Goal: Transaction & Acquisition: Purchase product/service

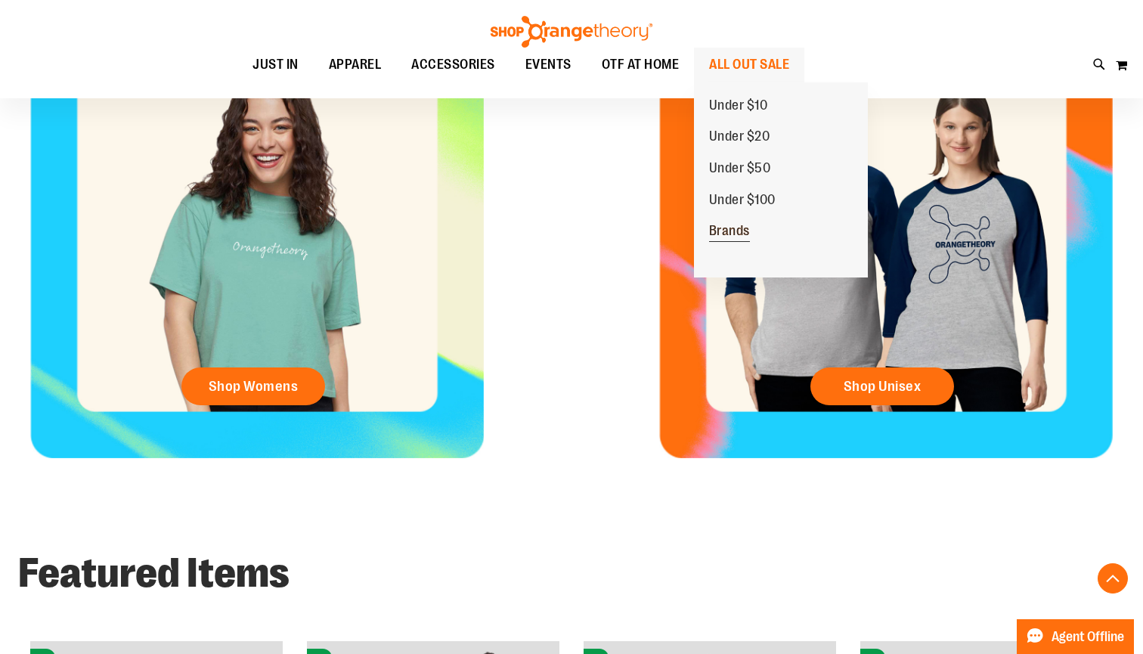
scroll to position [699, 0]
click at [726, 230] on span "Brands" at bounding box center [729, 232] width 41 height 19
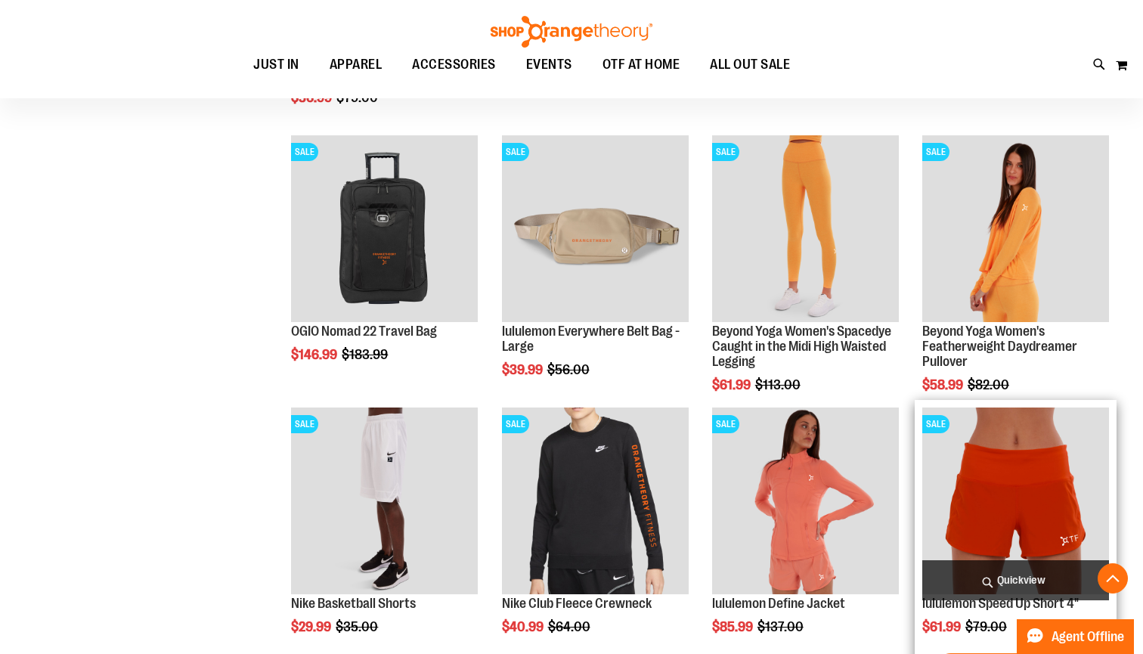
scroll to position [951, 0]
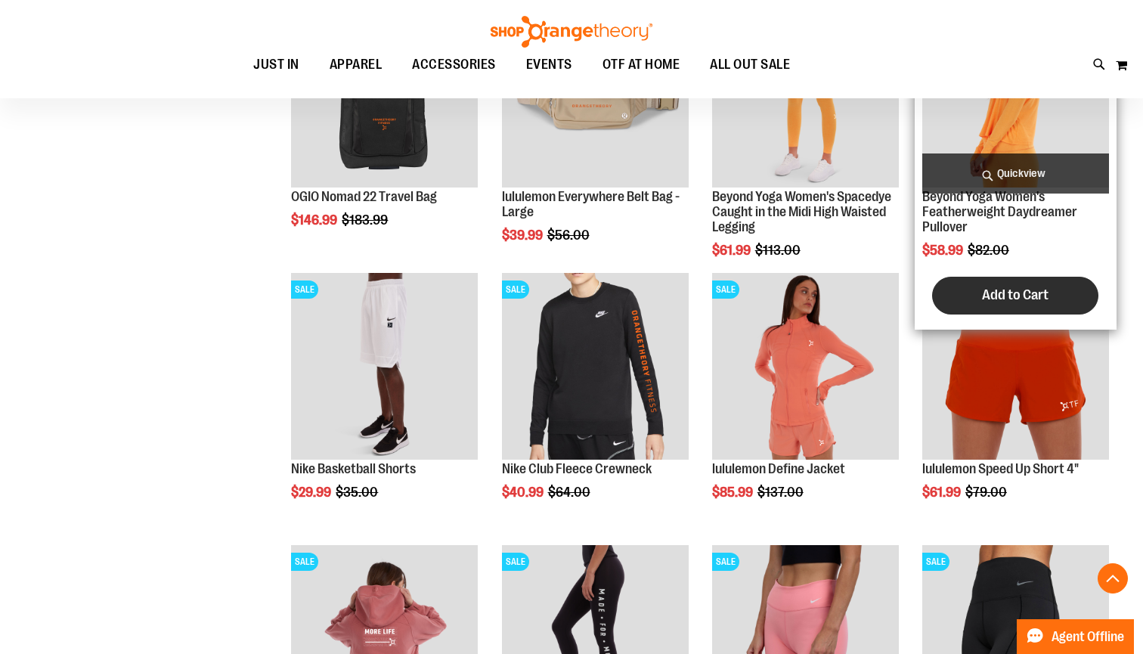
scroll to position [1213, 1]
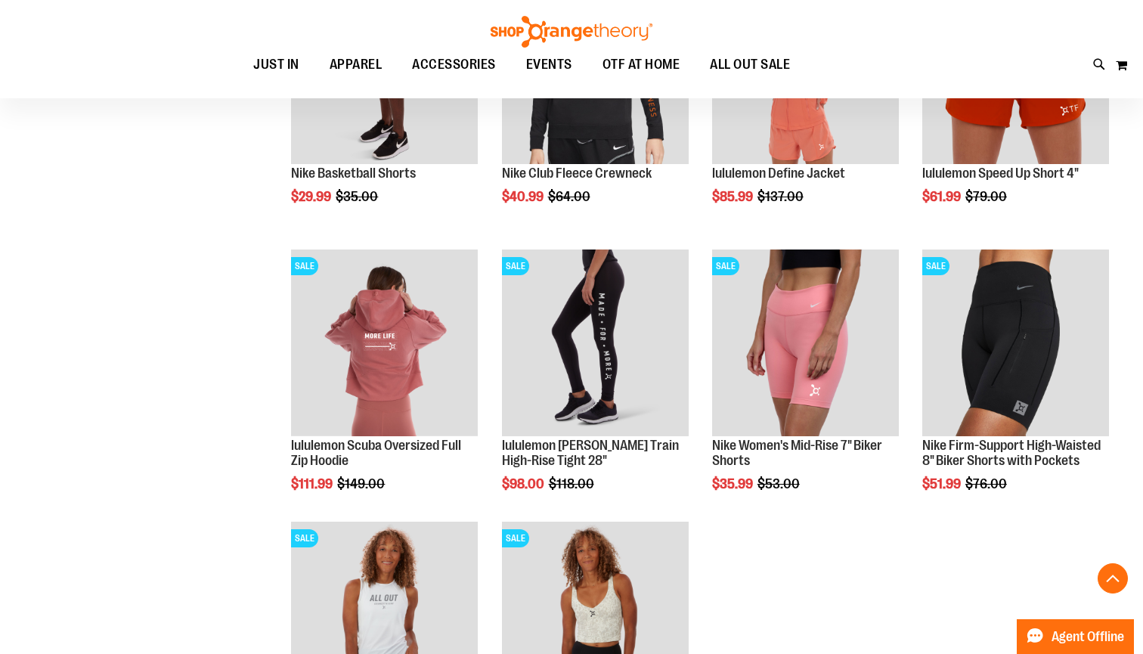
scroll to position [1253, 0]
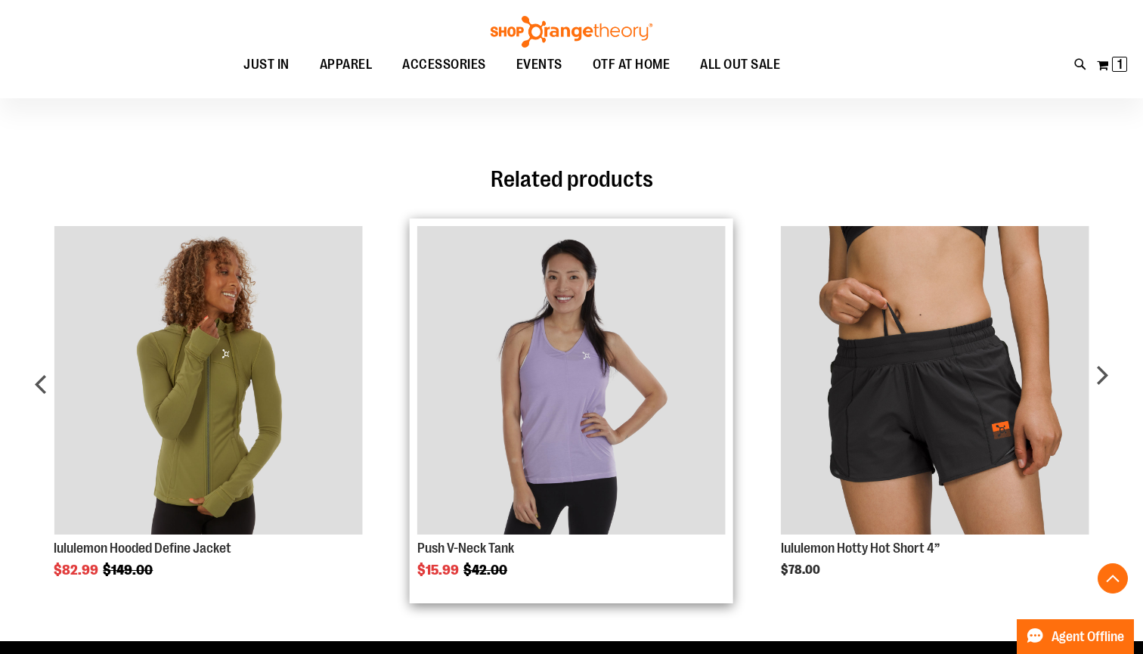
scroll to position [1115, 0]
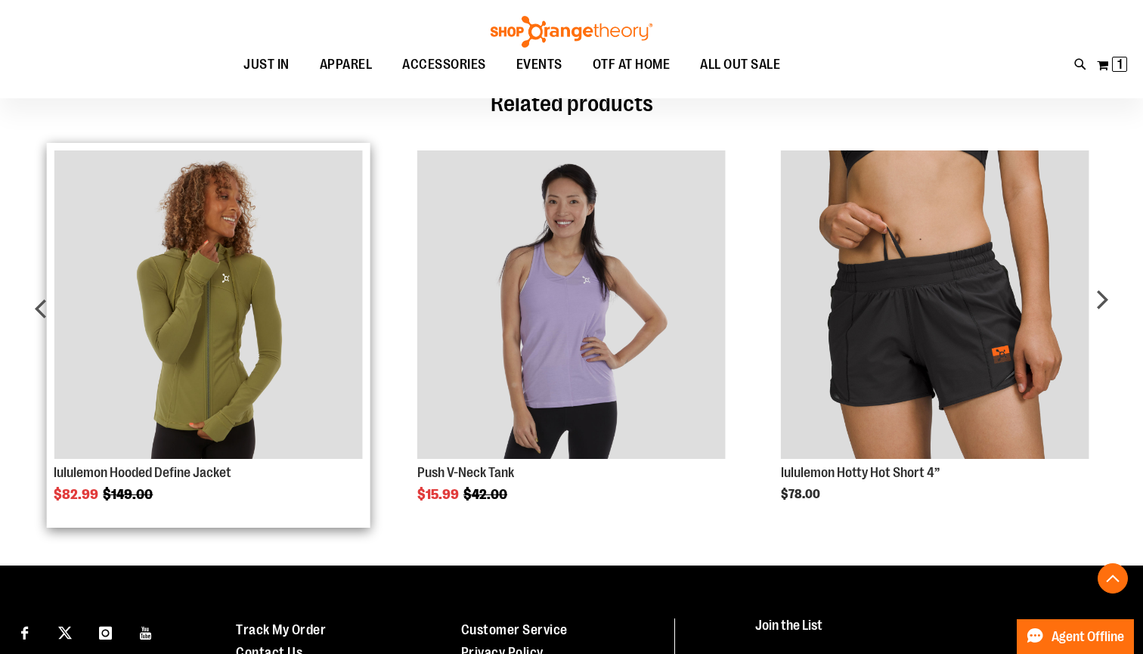
click at [165, 302] on img "Product Page Link" at bounding box center [208, 304] width 308 height 308
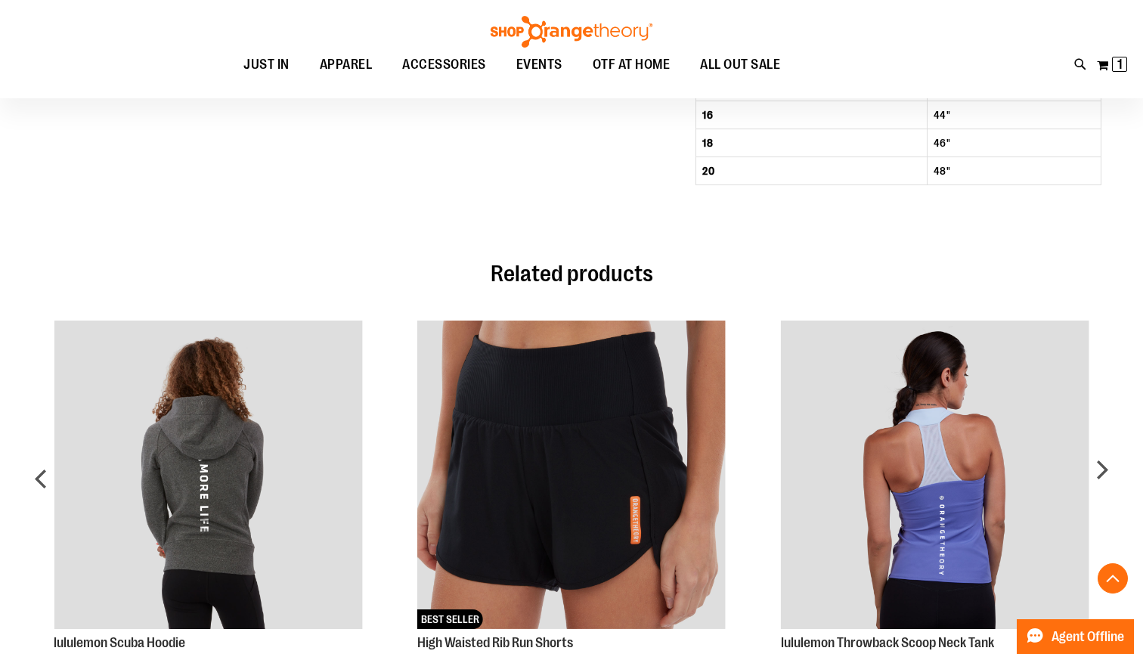
scroll to position [1126, 0]
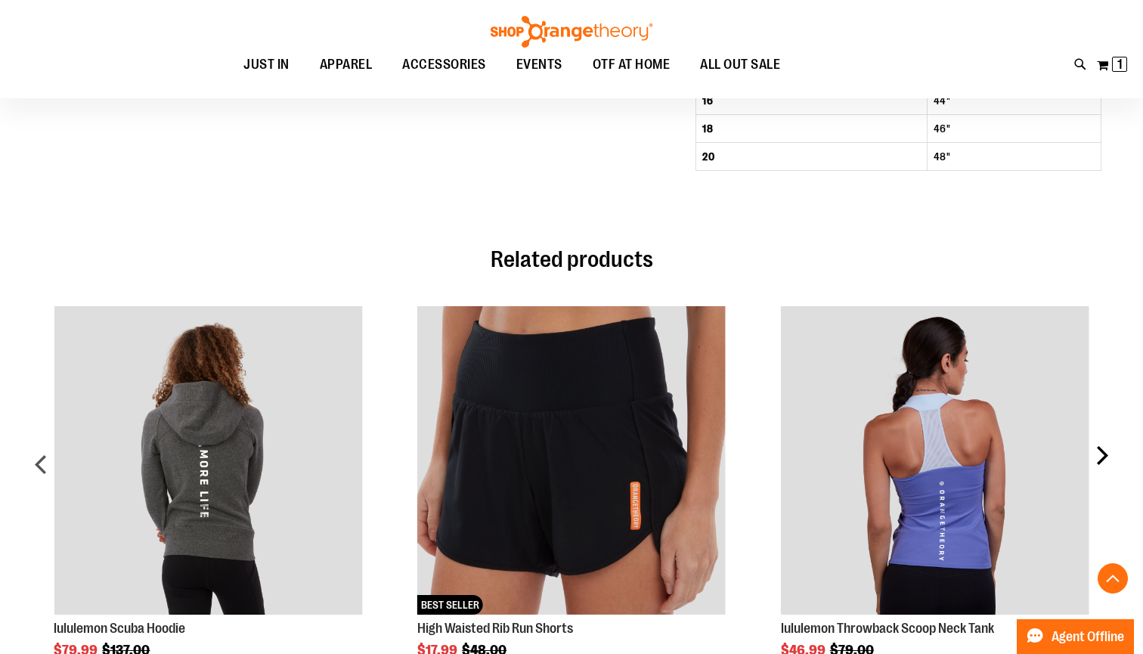
click at [1106, 458] on div "next" at bounding box center [1101, 469] width 30 height 373
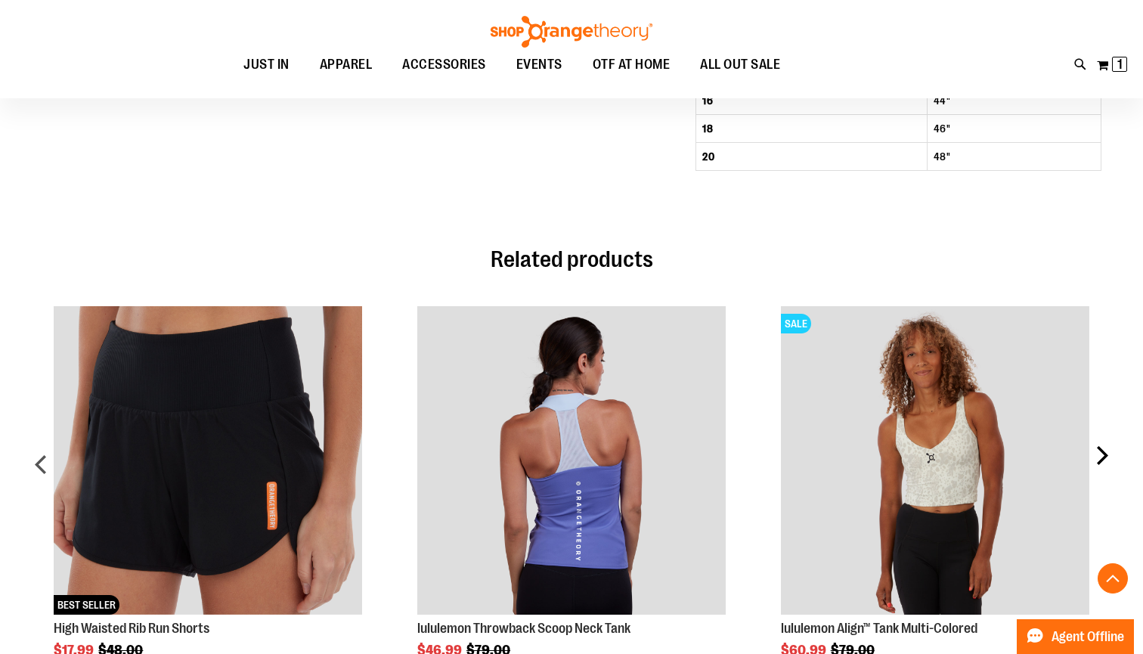
click at [1106, 458] on div "next" at bounding box center [1101, 469] width 30 height 373
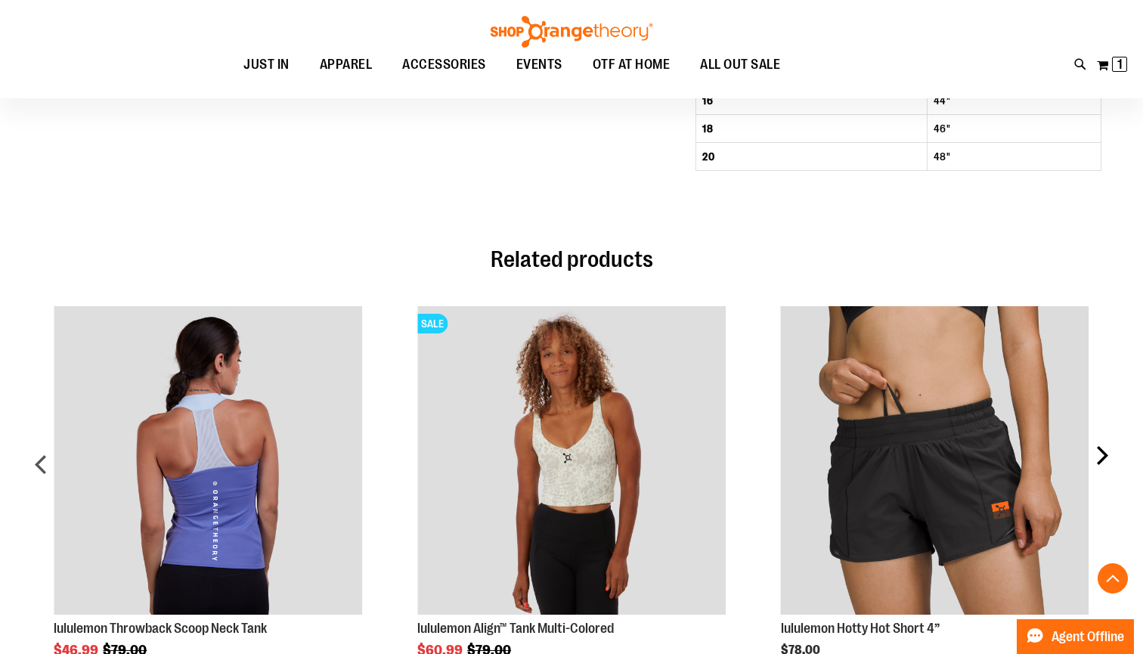
click at [1106, 458] on div "next" at bounding box center [1101, 469] width 30 height 373
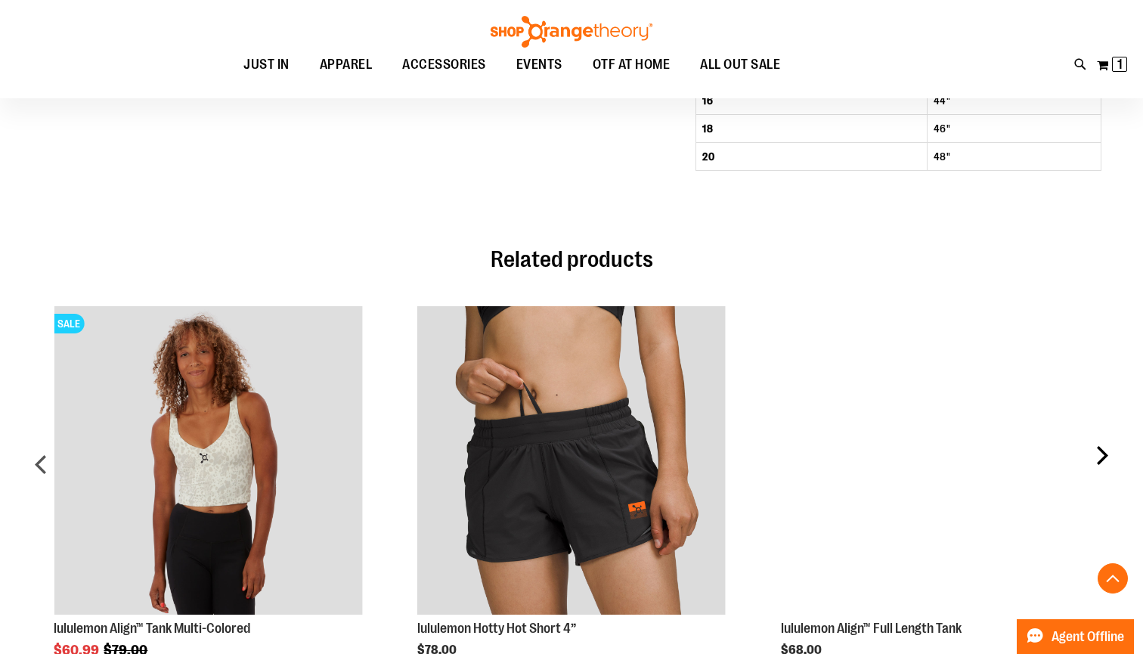
click at [1106, 458] on div "next" at bounding box center [1101, 469] width 30 height 373
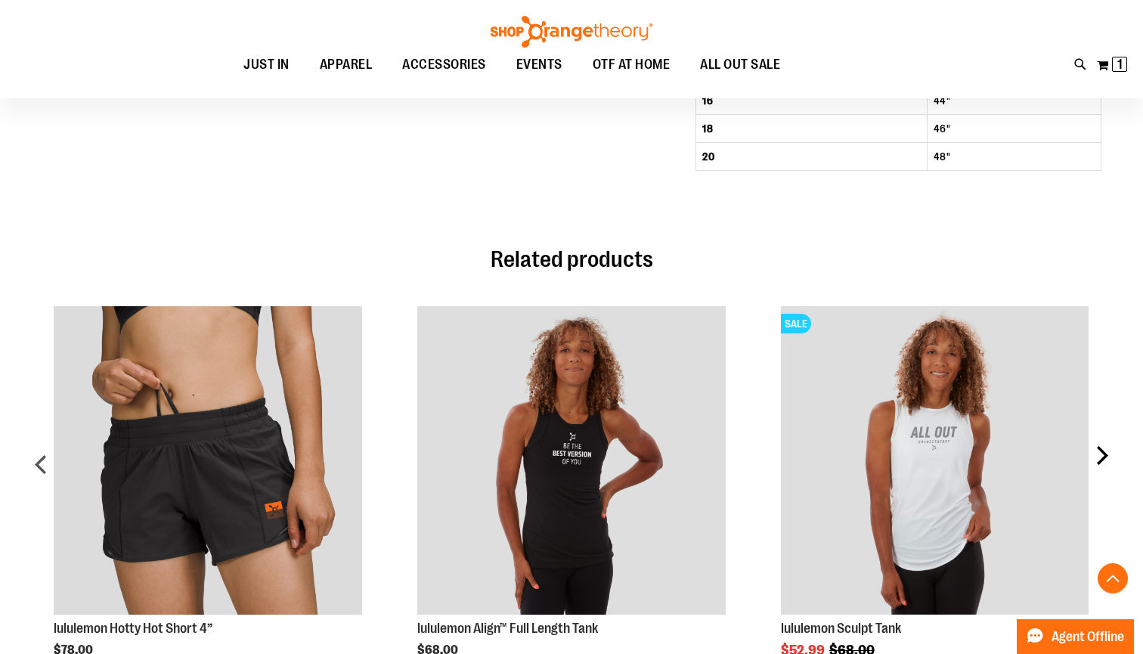
click at [1106, 458] on div "next" at bounding box center [1101, 469] width 30 height 373
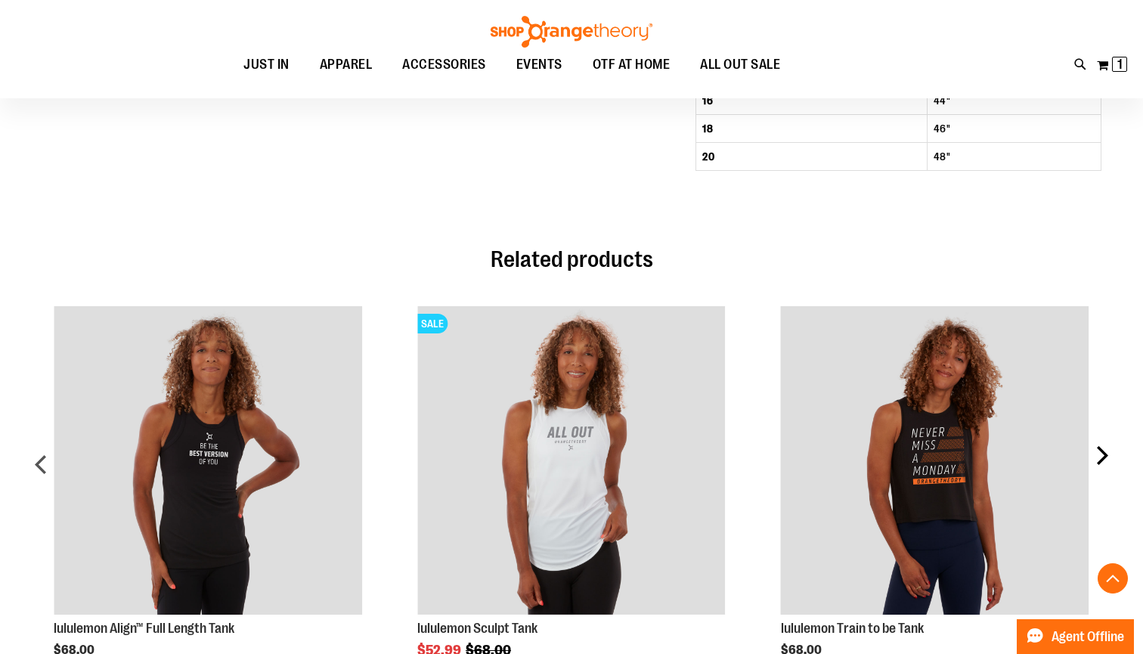
click at [1106, 458] on div "next" at bounding box center [1101, 469] width 30 height 373
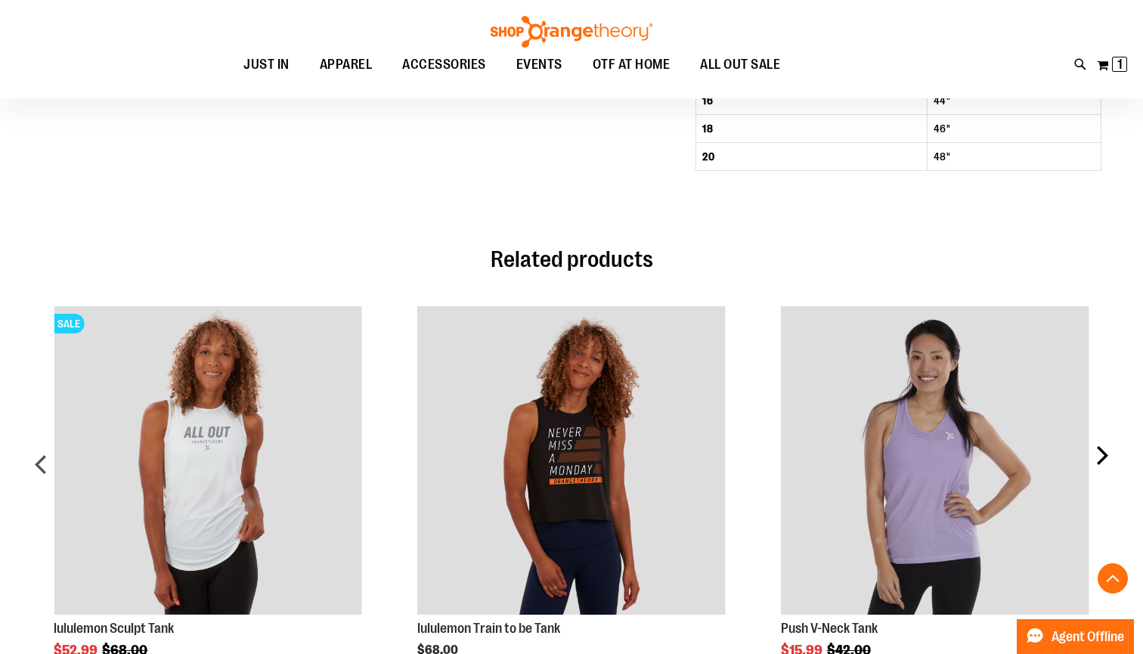
click at [1106, 458] on div "next" at bounding box center [1101, 469] width 30 height 373
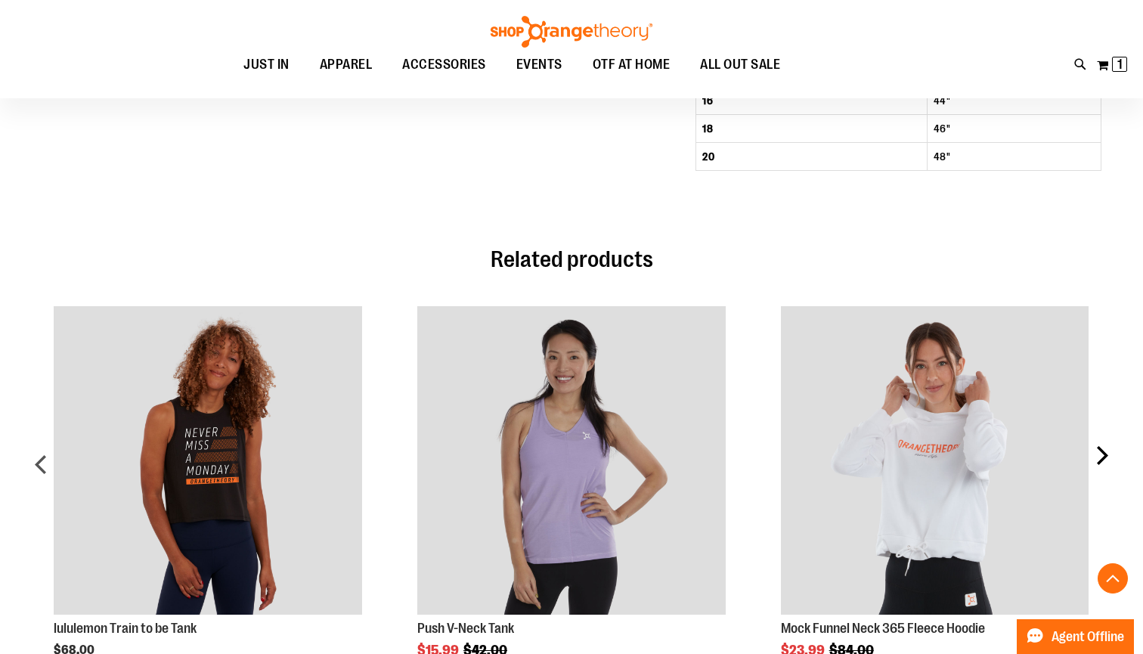
click at [1105, 458] on div "next" at bounding box center [1101, 469] width 30 height 373
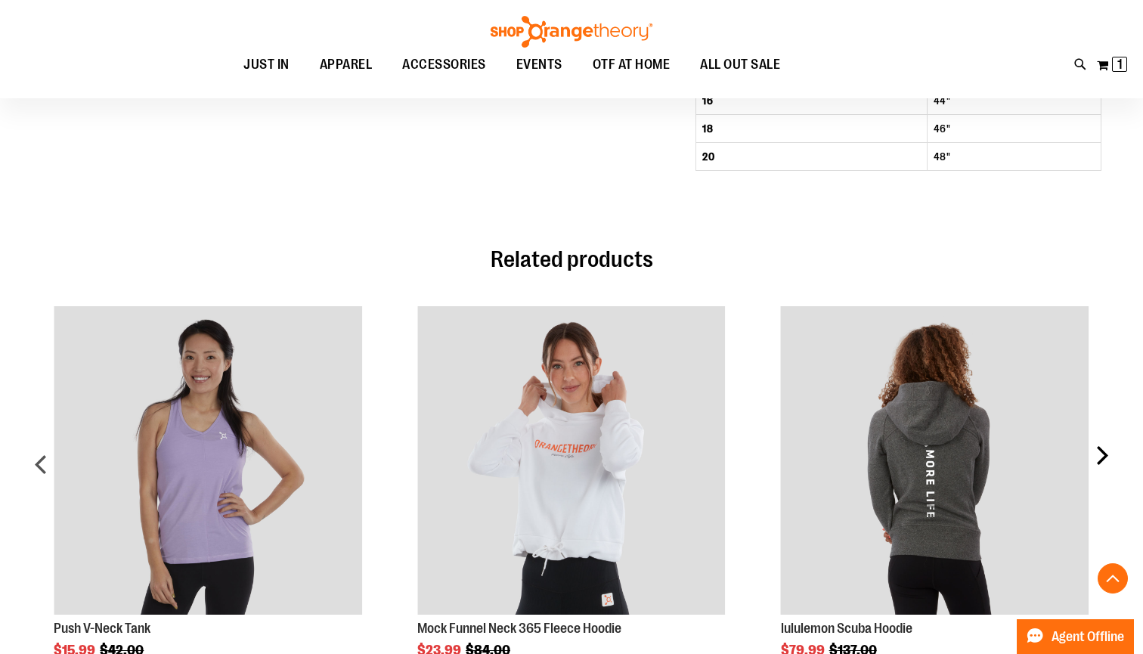
click at [1105, 458] on div "next" at bounding box center [1101, 469] width 30 height 373
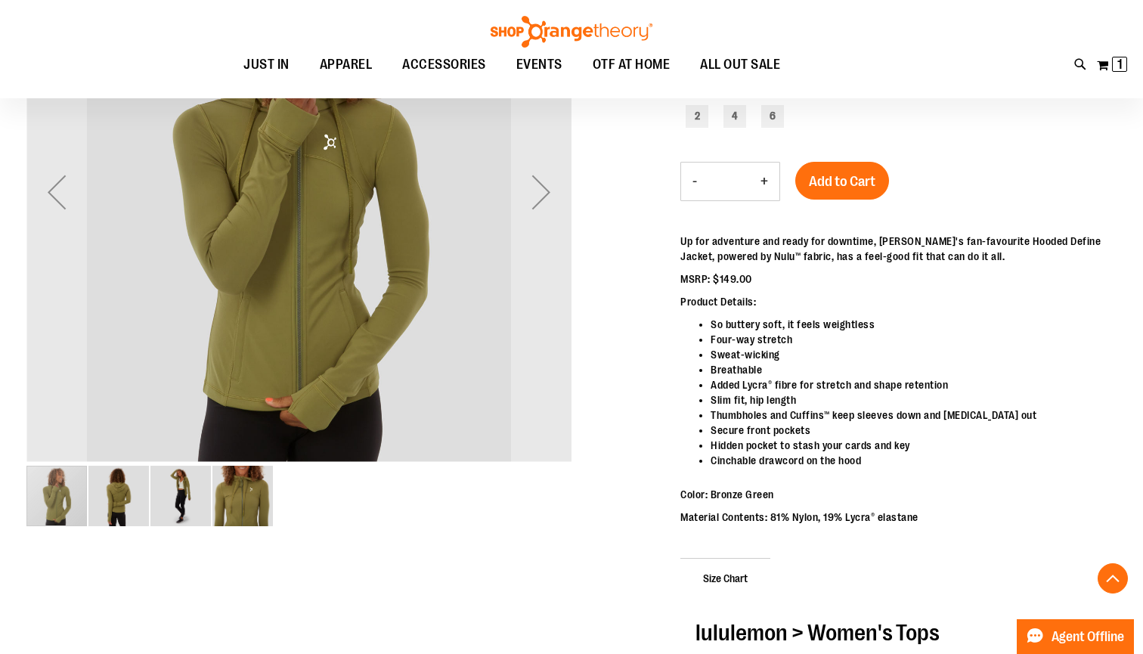
scroll to position [82, 0]
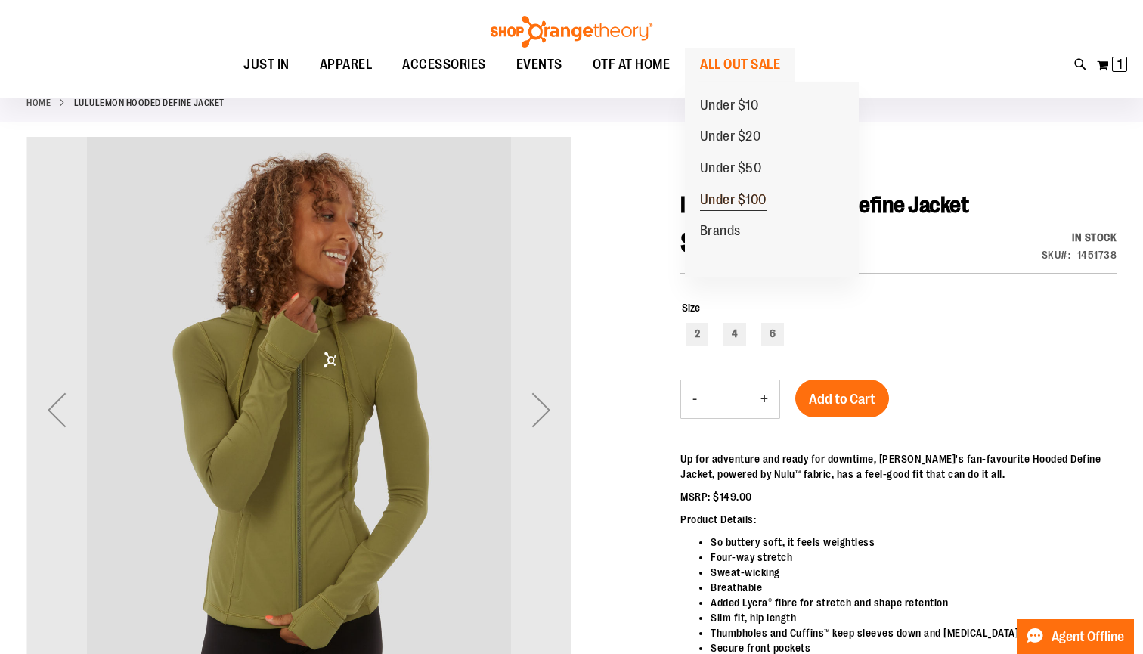
click at [749, 199] on span "Under $100" at bounding box center [733, 201] width 66 height 19
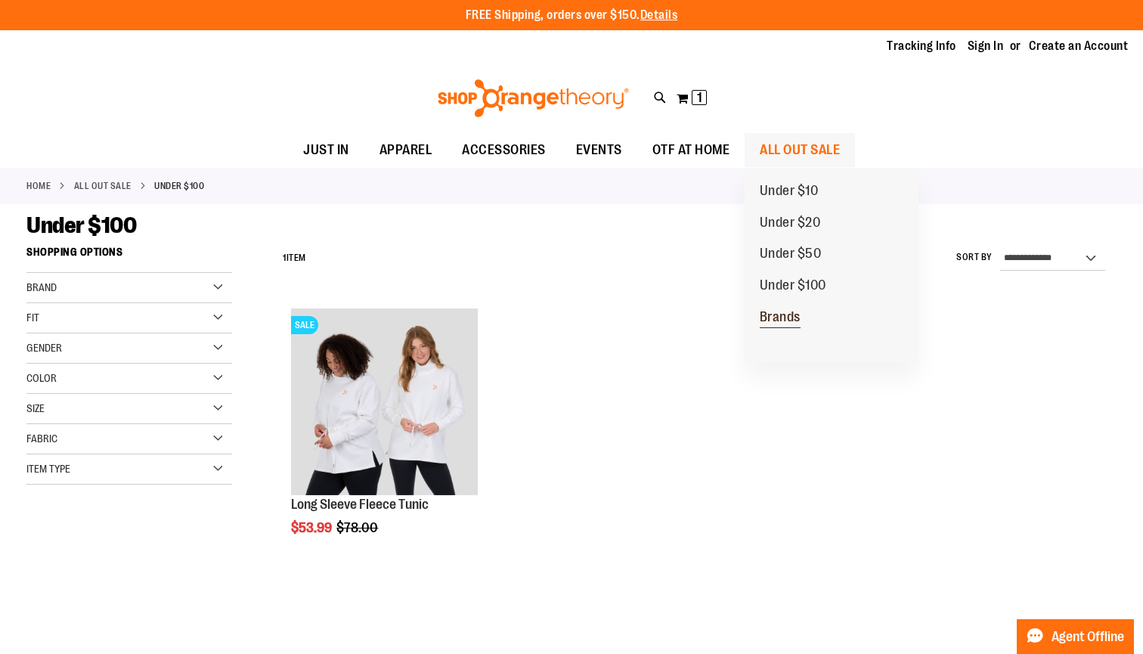
click at [784, 316] on span "Brands" at bounding box center [779, 318] width 41 height 19
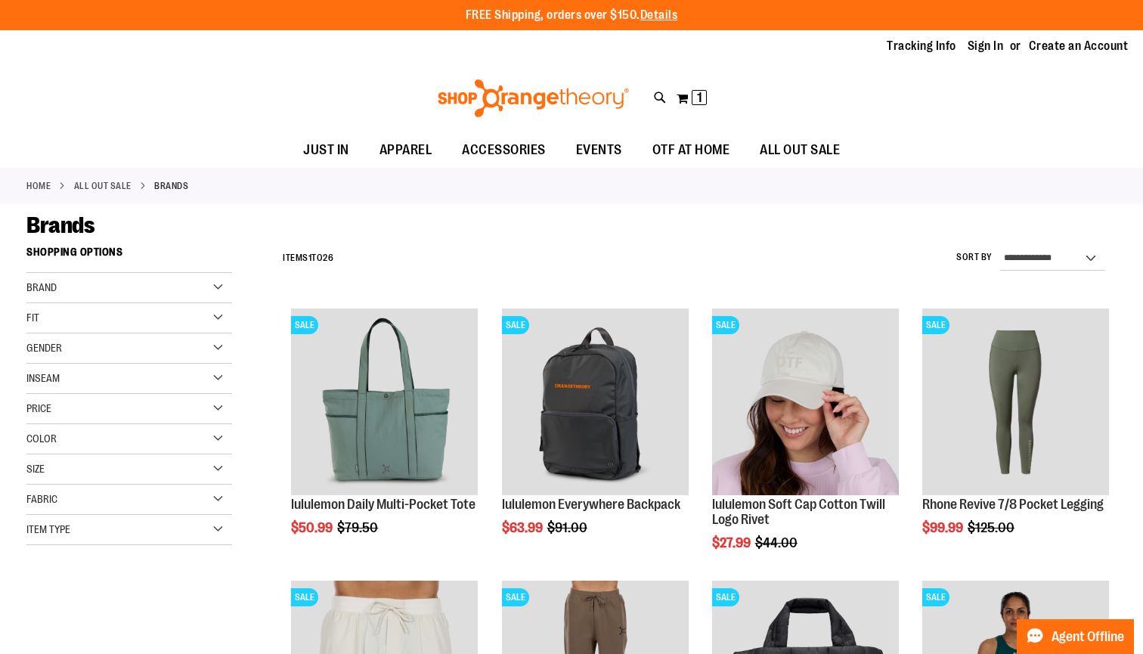
click at [157, 287] on div "Brand" at bounding box center [129, 288] width 206 height 30
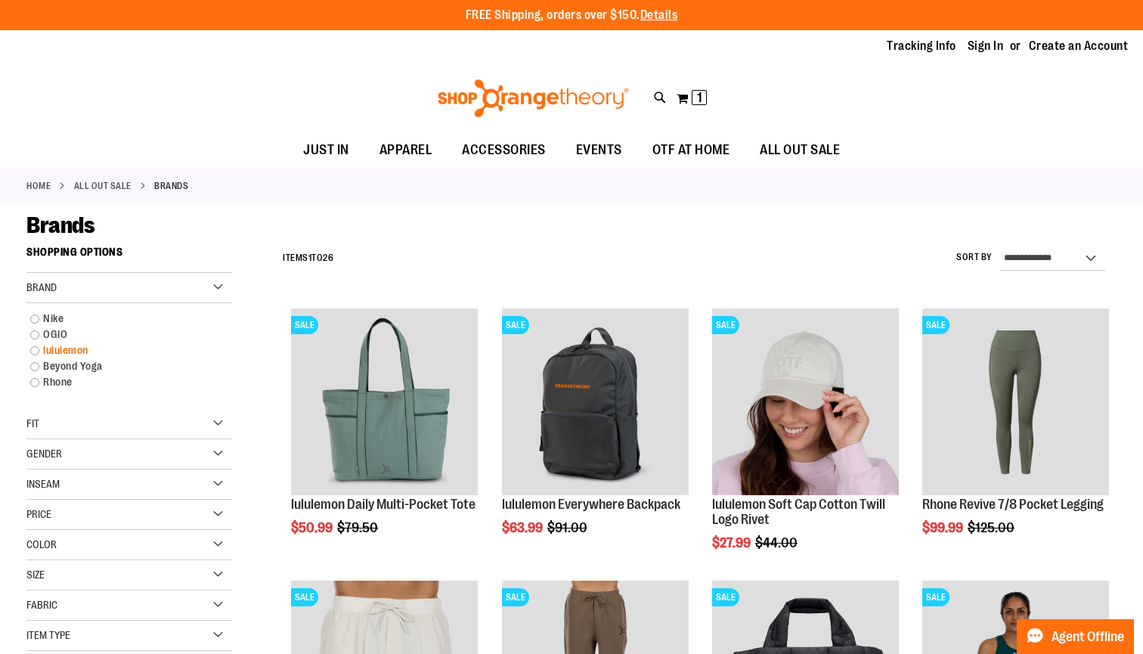
click at [36, 351] on link "lululemon" at bounding box center [121, 350] width 197 height 16
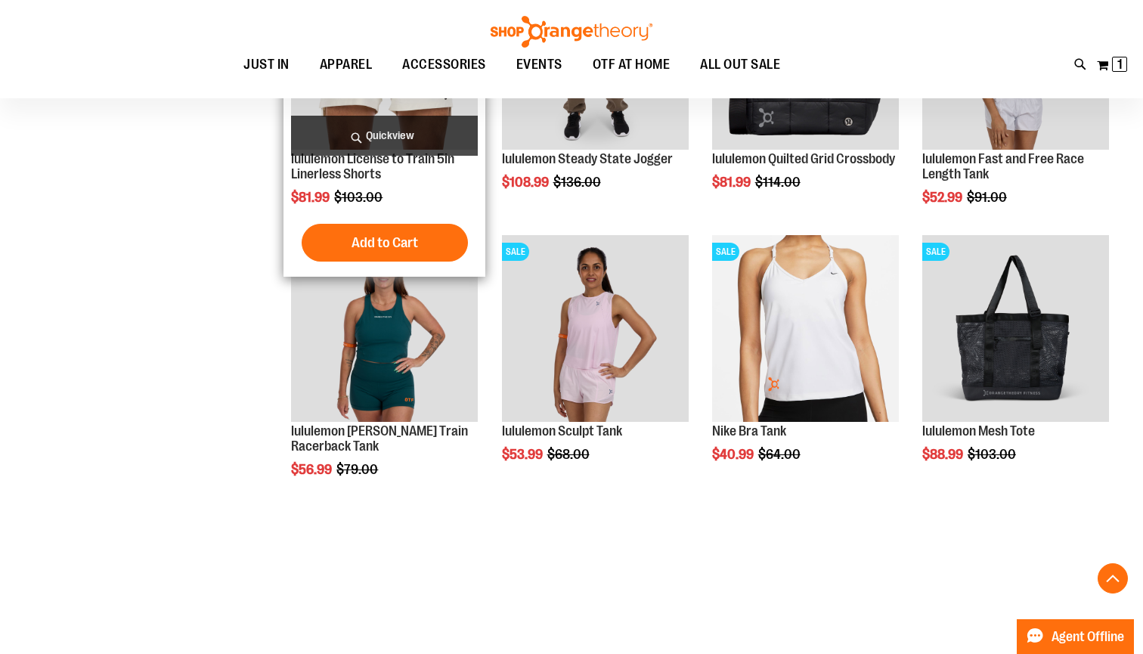
scroll to position [692, 0]
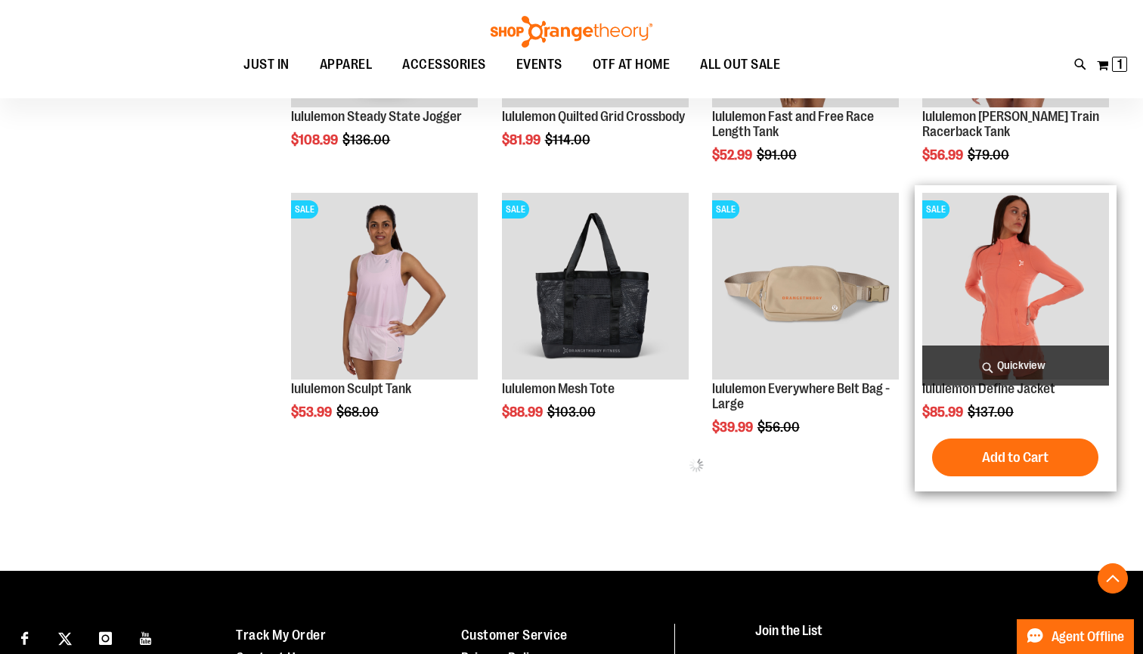
scroll to position [657, 0]
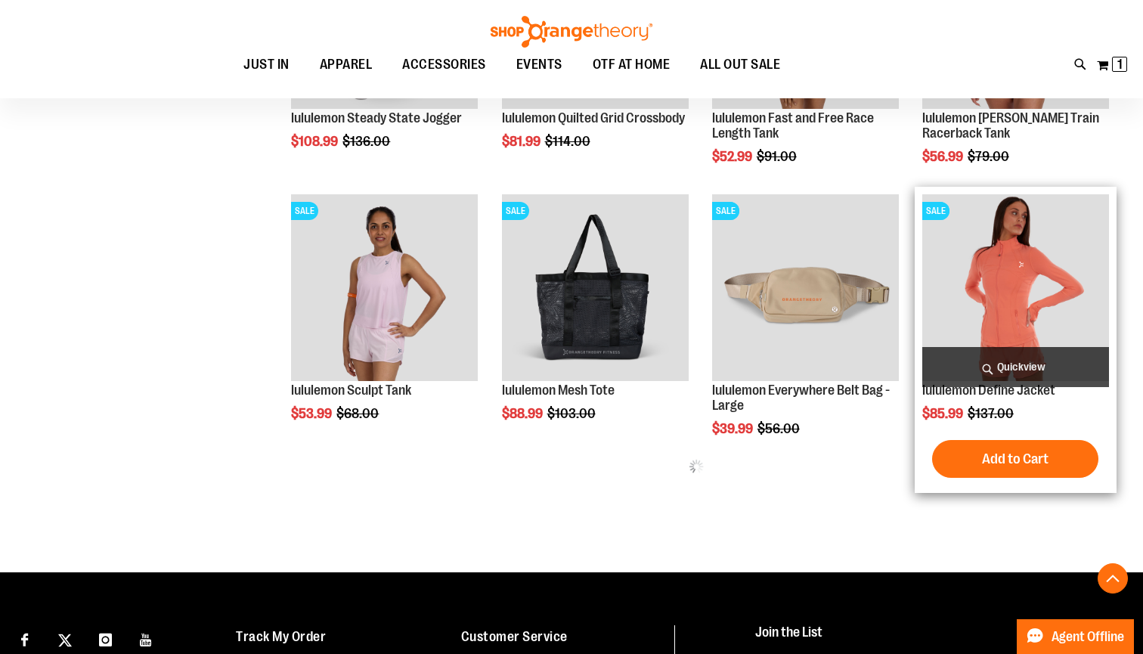
click at [1029, 276] on img "product" at bounding box center [1015, 287] width 187 height 187
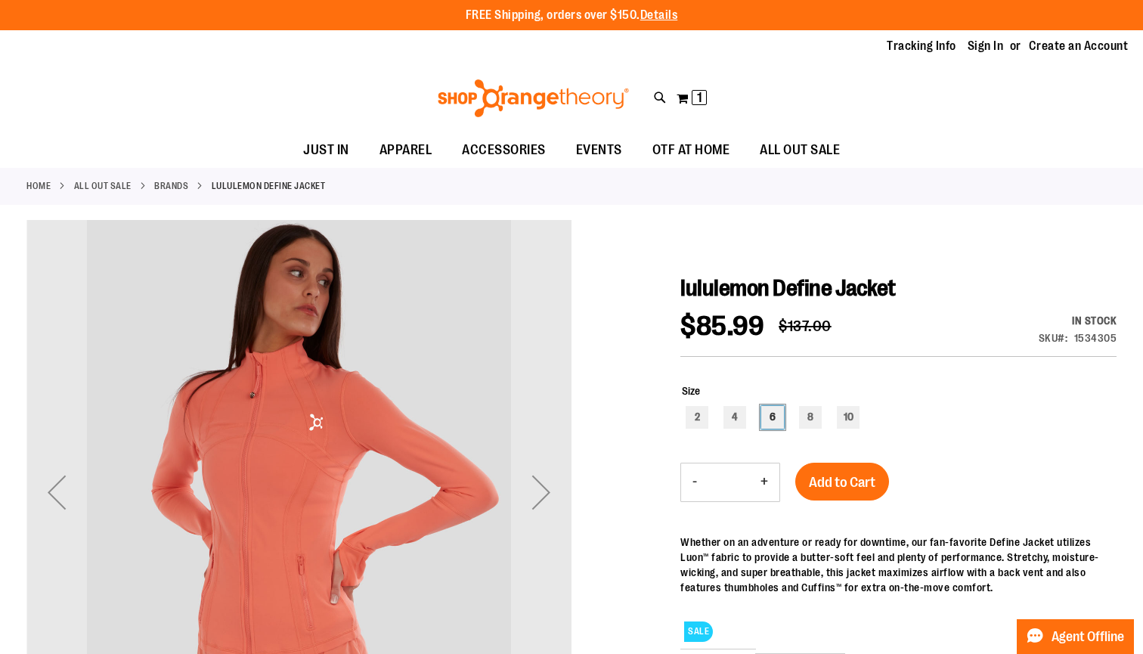
click at [775, 420] on div "6" at bounding box center [772, 417] width 23 height 23
type input "***"
click at [835, 486] on span "Add to Cart" at bounding box center [842, 482] width 66 height 17
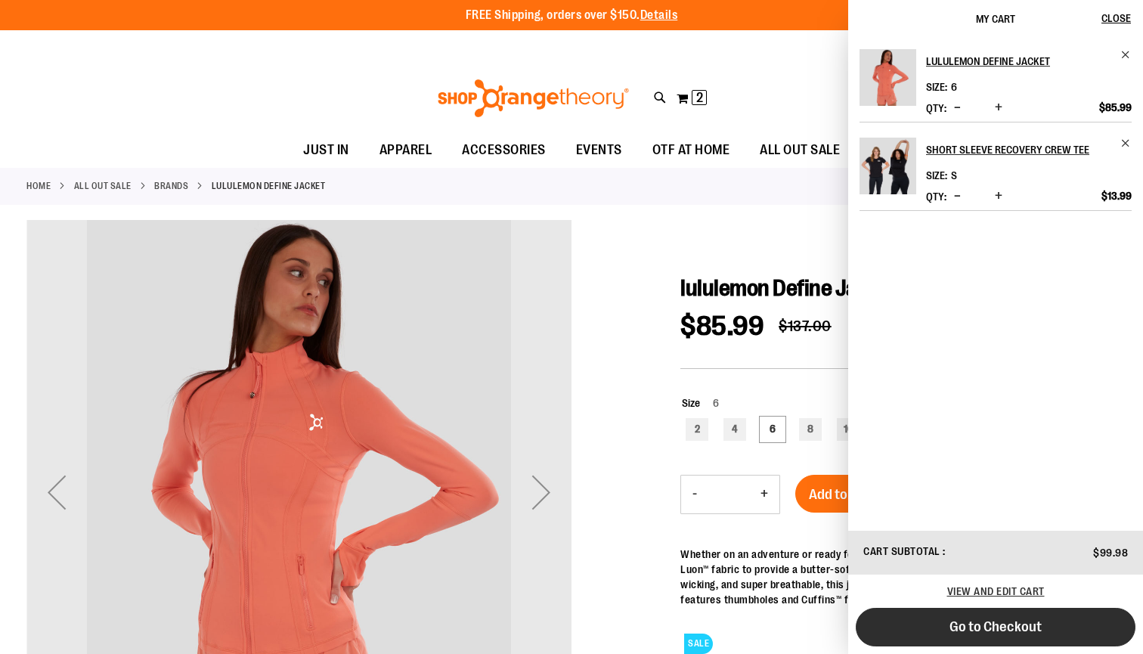
click at [1050, 621] on button "Go to Checkout" at bounding box center [995, 627] width 280 height 39
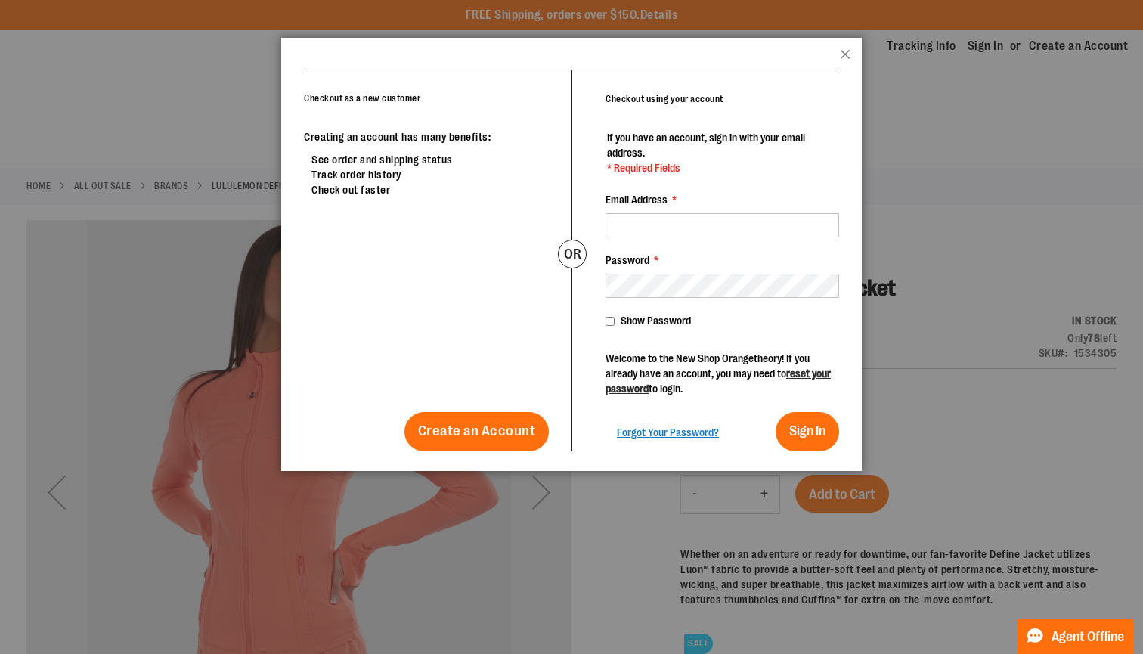
click at [700, 351] on p "Welcome to the New Shop Orangetheory! If you already have an account, you may n…" at bounding box center [721, 373] width 233 height 45
click at [399, 98] on strong "Checkout as a new customer" at bounding box center [362, 98] width 116 height 11
click at [845, 48] on header "popup-authentication popup Close" at bounding box center [571, 54] width 580 height 32
click at [841, 52] on button "Close" at bounding box center [845, 59] width 11 height 20
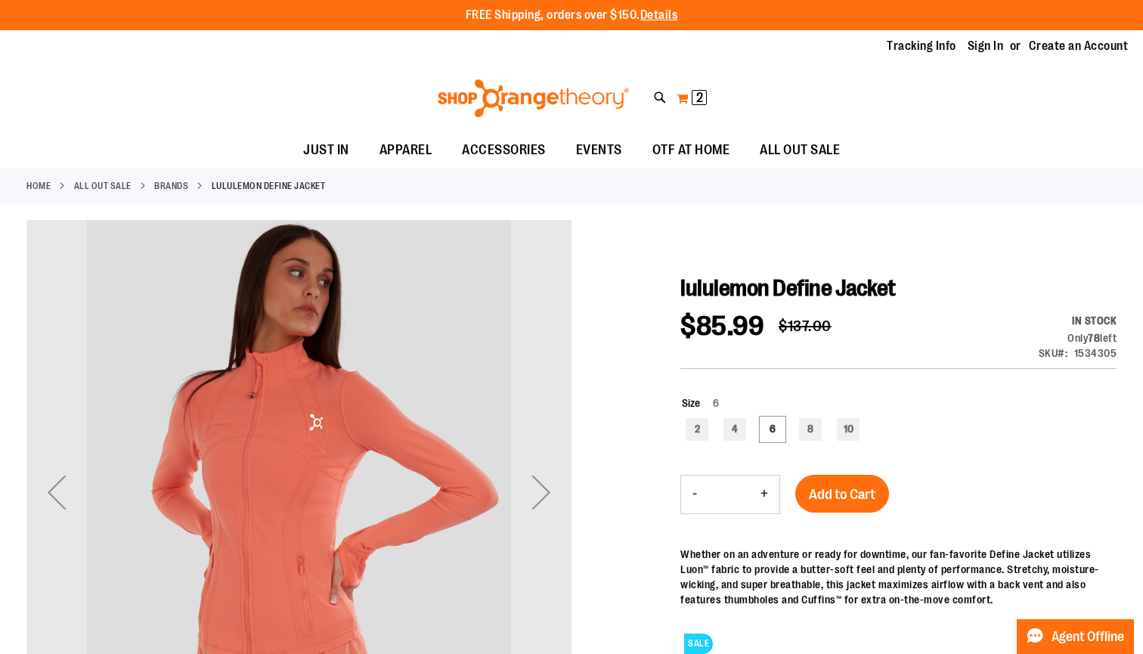
click at [683, 96] on button "My Cart 2 2 items" at bounding box center [692, 98] width 32 height 24
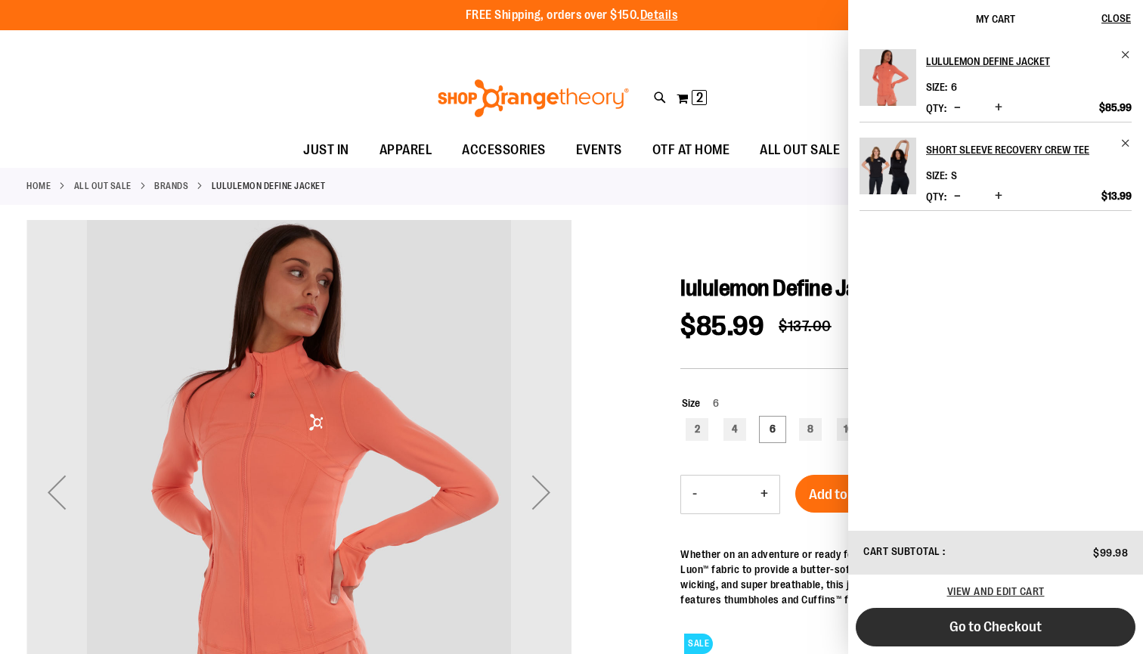
click at [1011, 630] on span "Go to Checkout" at bounding box center [995, 626] width 92 height 17
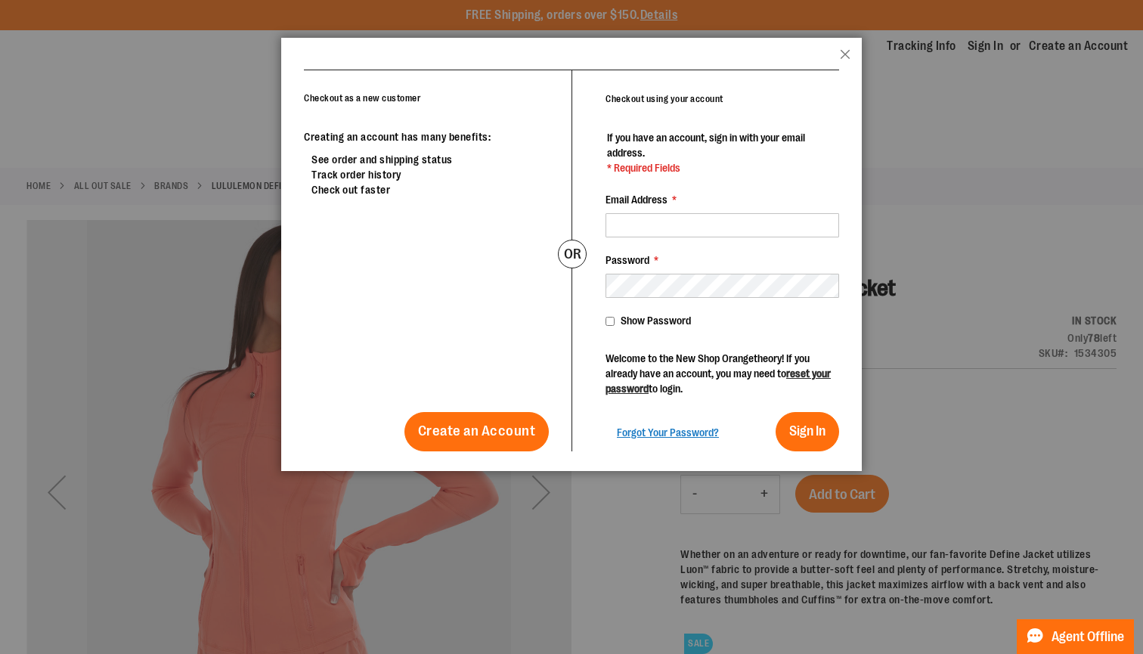
click at [793, 379] on p "Welcome to the New Shop Orangetheory! If you already have an account, you may n…" at bounding box center [721, 373] width 233 height 45
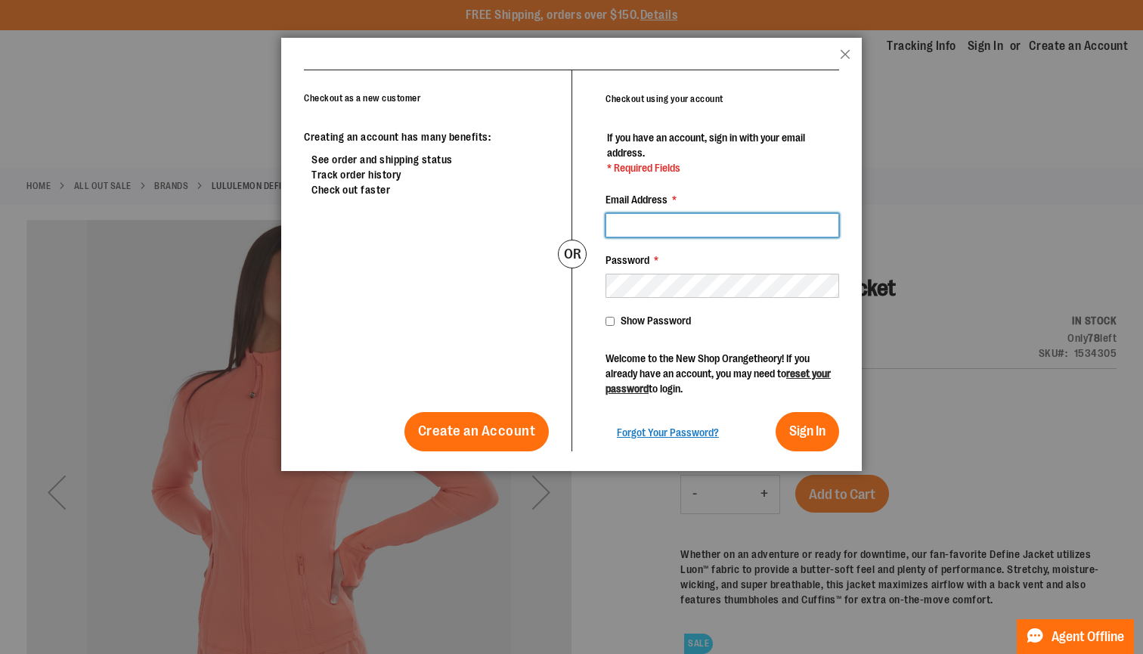
click at [648, 232] on input "Email Address *" at bounding box center [721, 225] width 233 height 24
type input "**********"
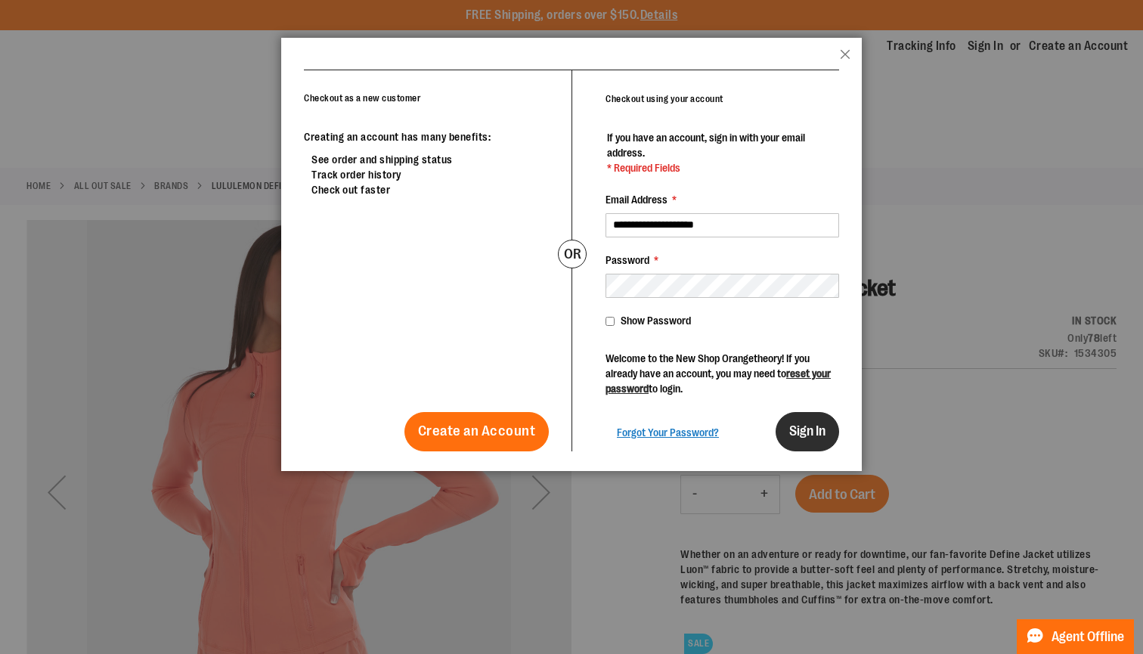
click at [817, 439] on button "Sign In" at bounding box center [806, 431] width 63 height 39
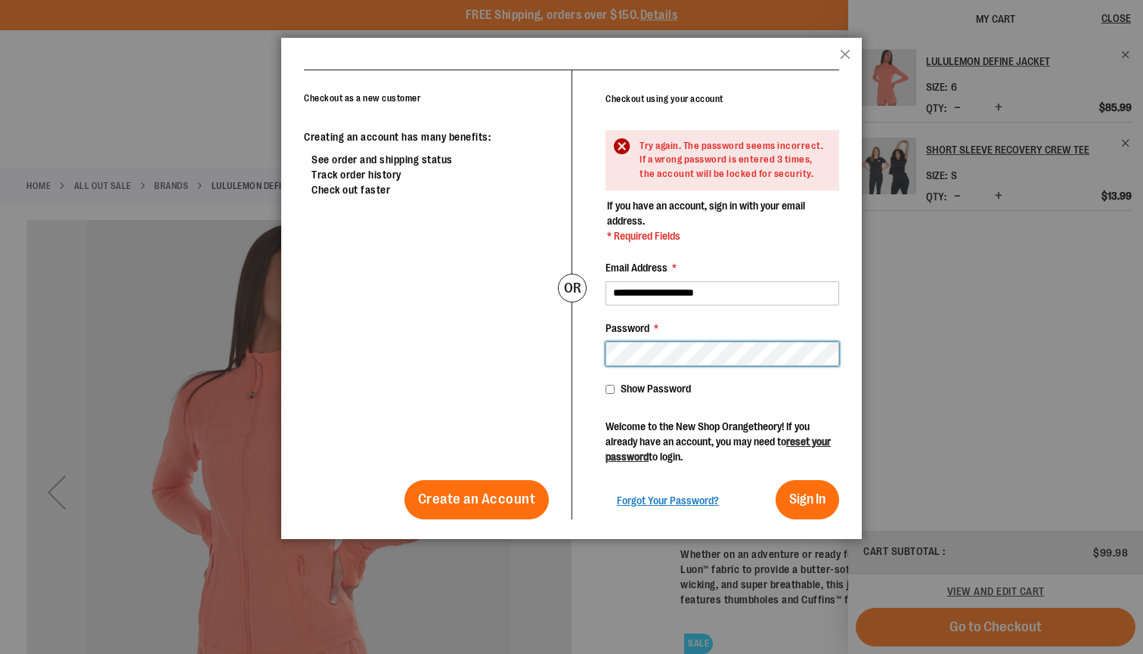
click at [561, 353] on div "Checkout as a new customer Creating an account has many benefits: See order and…" at bounding box center [571, 295] width 535 height 450
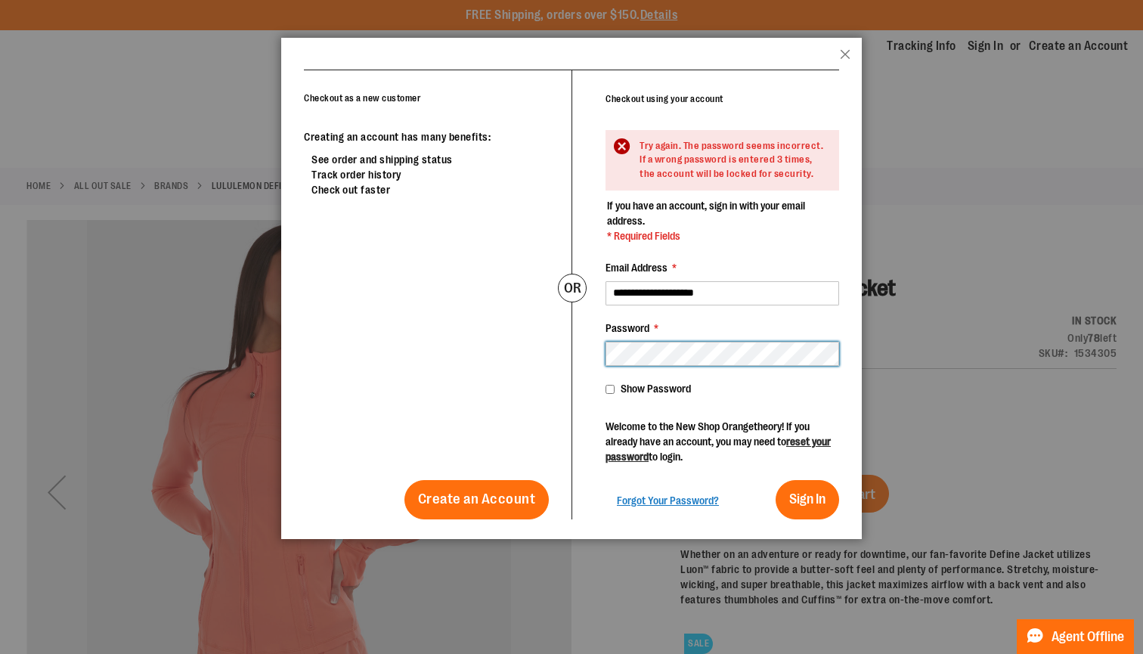
click at [553, 354] on div "Checkout as a new customer Creating an account has many benefits: See order and…" at bounding box center [571, 295] width 535 height 450
click at [645, 498] on span "Forgot Your Password?" at bounding box center [668, 500] width 102 height 12
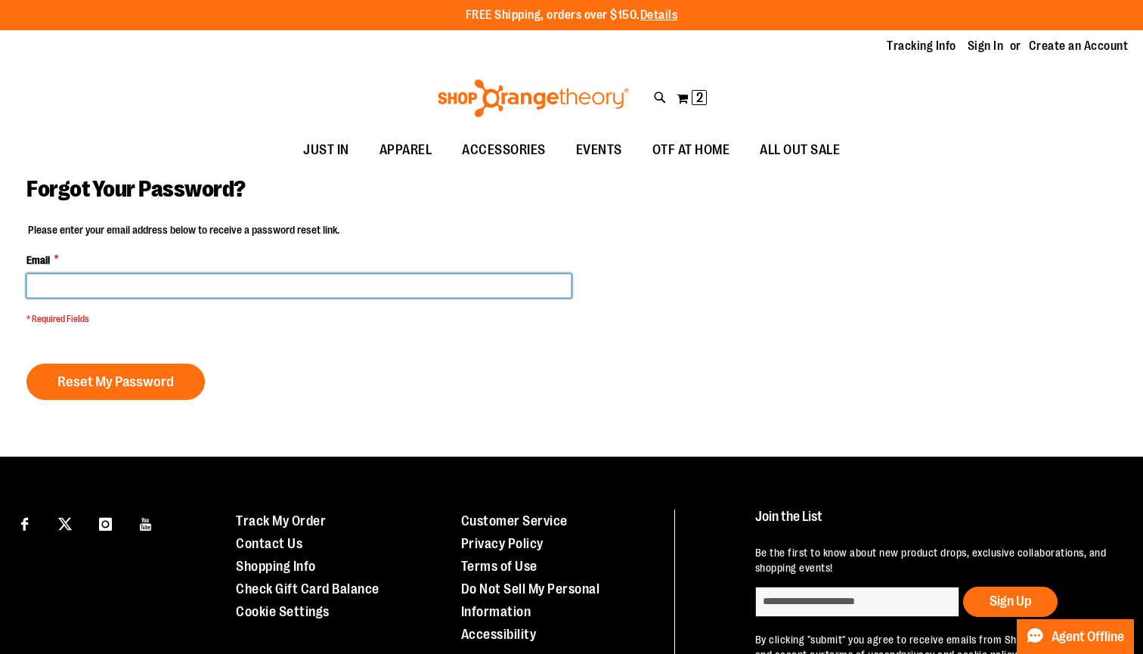
click at [282, 286] on input "Email *" at bounding box center [298, 286] width 545 height 24
type input "**********"
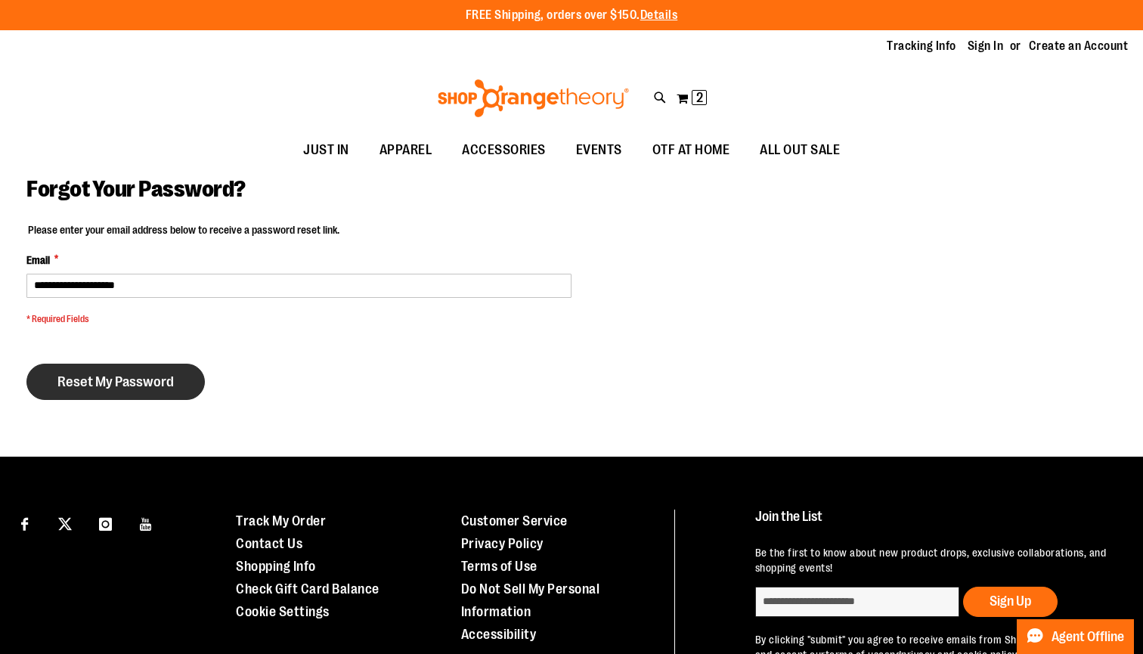
click at [152, 376] on span "Reset My Password" at bounding box center [115, 381] width 116 height 17
